Goal: Book appointment/travel/reservation

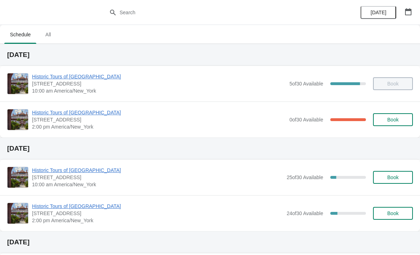
click at [386, 171] on button "Book" at bounding box center [393, 177] width 40 height 13
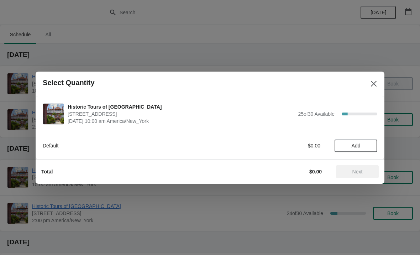
click at [359, 139] on button "Add" at bounding box center [355, 145] width 43 height 13
click at [366, 143] on icon at bounding box center [367, 145] width 7 height 7
click at [357, 171] on span "Next" at bounding box center [357, 172] width 10 height 6
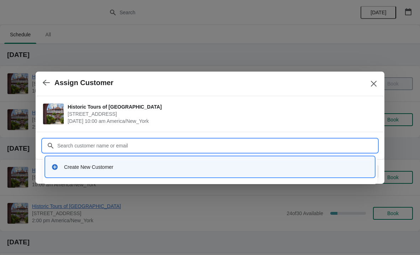
click at [110, 174] on div "Create New Customer" at bounding box center [210, 167] width 329 height 20
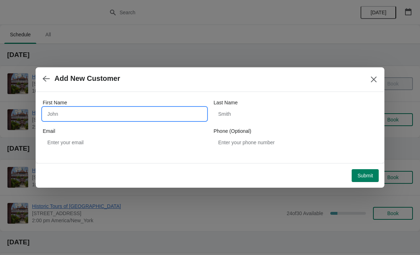
click at [94, 112] on input "First Name" at bounding box center [125, 113] width 164 height 13
type input "Chip"
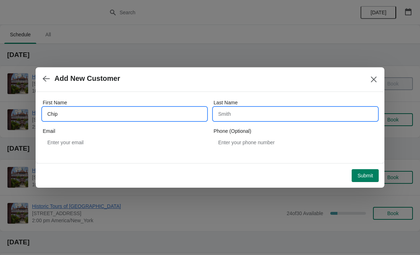
click at [309, 120] on input "Last Name" at bounding box center [295, 113] width 164 height 13
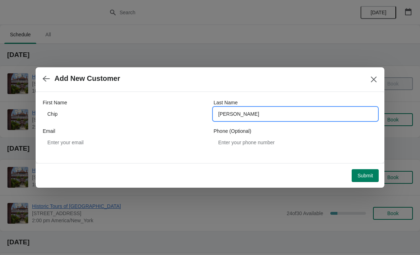
type input "[PERSON_NAME]"
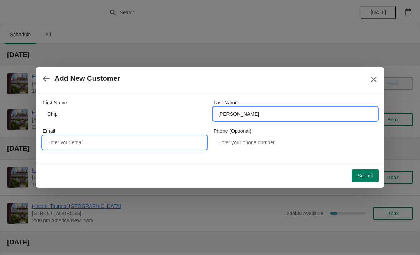
click at [150, 147] on input "Email" at bounding box center [125, 142] width 164 height 13
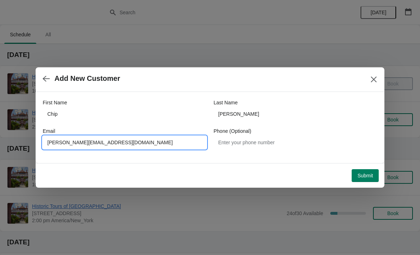
type input "[PERSON_NAME][EMAIL_ADDRESS][DOMAIN_NAME]"
click at [308, 130] on div "Phone (Optional)" at bounding box center [295, 130] width 164 height 7
